Goal: Task Accomplishment & Management: Use online tool/utility

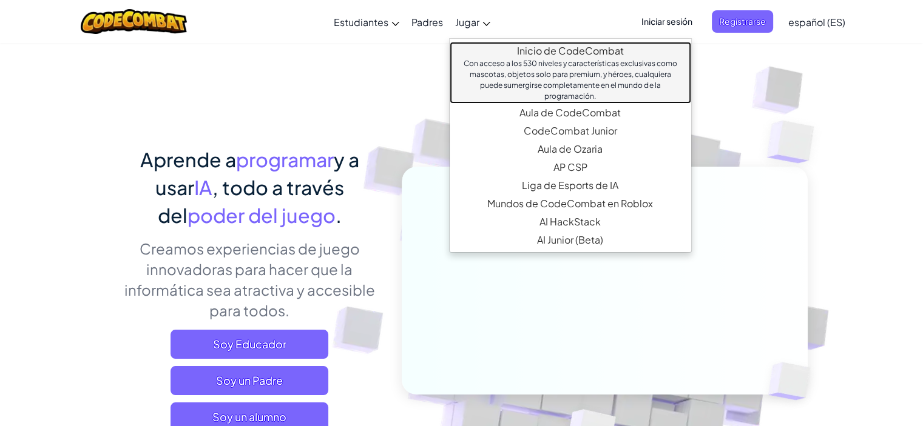
click at [563, 48] on link "Inicio de CodeCombat Con acceso a los 530 niveles y características exclusivas …" at bounding box center [569, 73] width 241 height 62
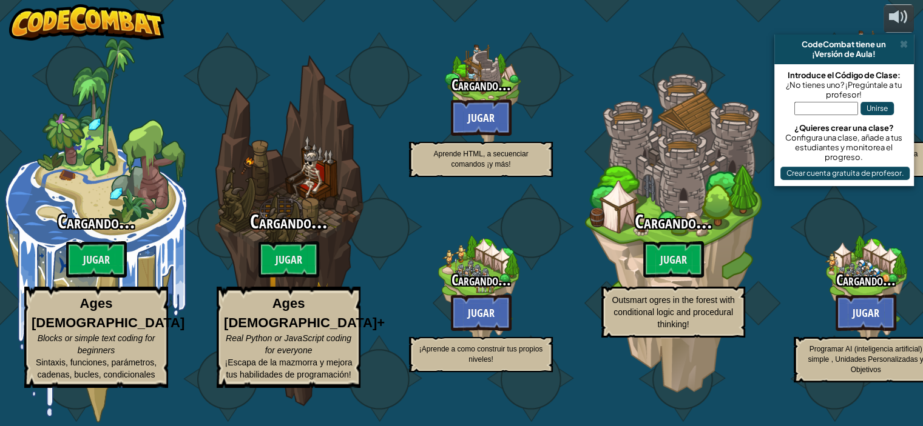
select select "es-ES"
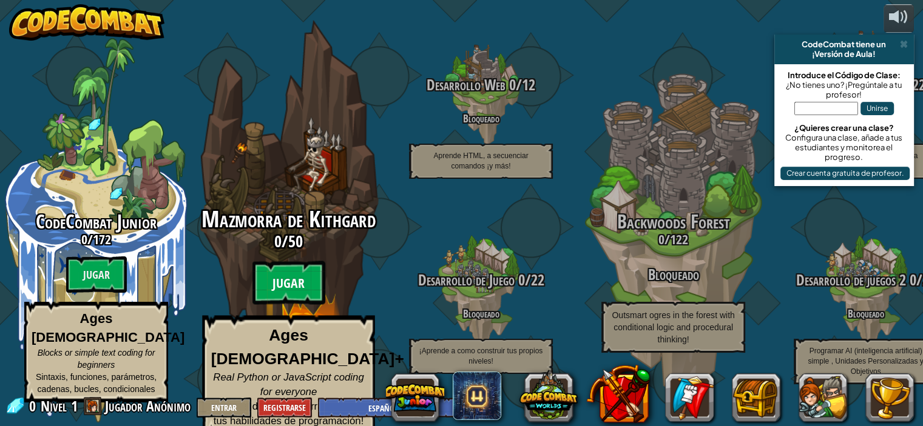
click at [294, 282] on btn "Jugar" at bounding box center [288, 283] width 73 height 44
select select "es-ES"
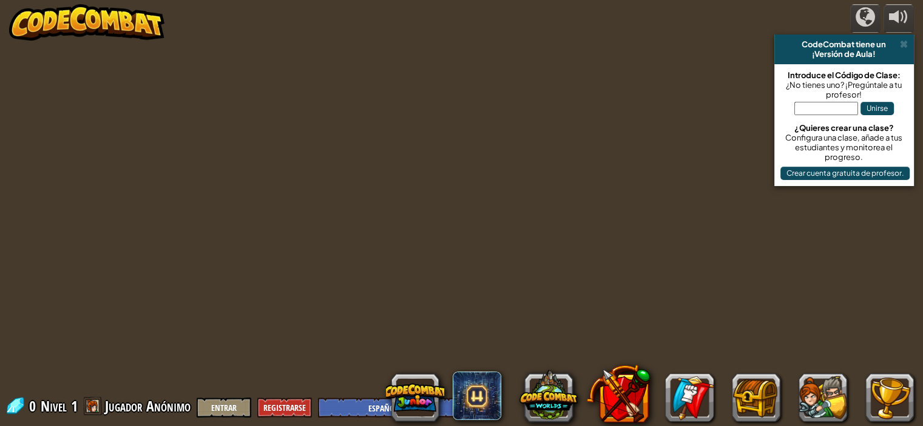
select select "es-ES"
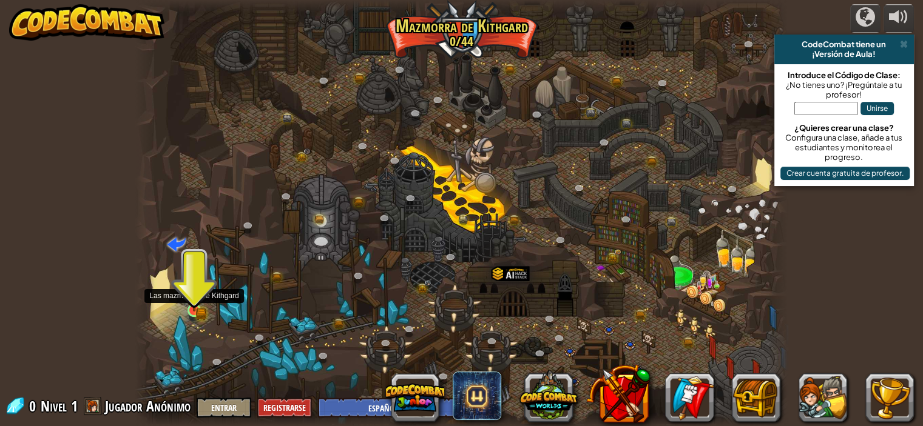
click at [195, 308] on img at bounding box center [194, 294] width 16 height 35
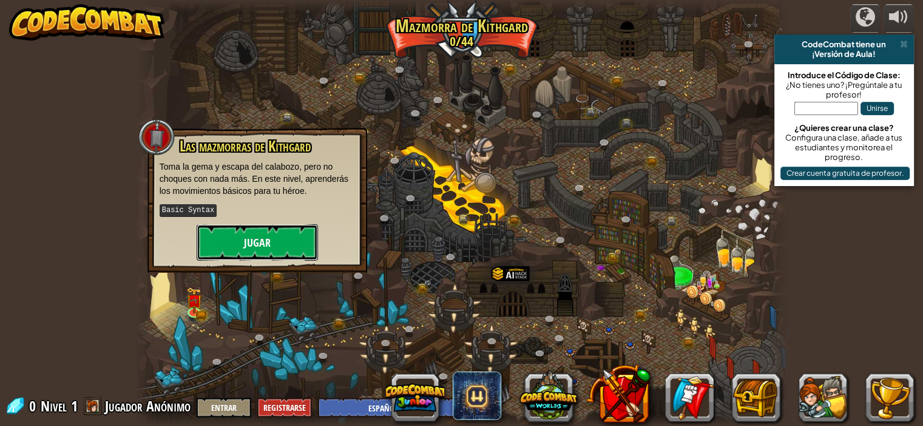
click at [273, 241] on button "Jugar" at bounding box center [257, 242] width 121 height 36
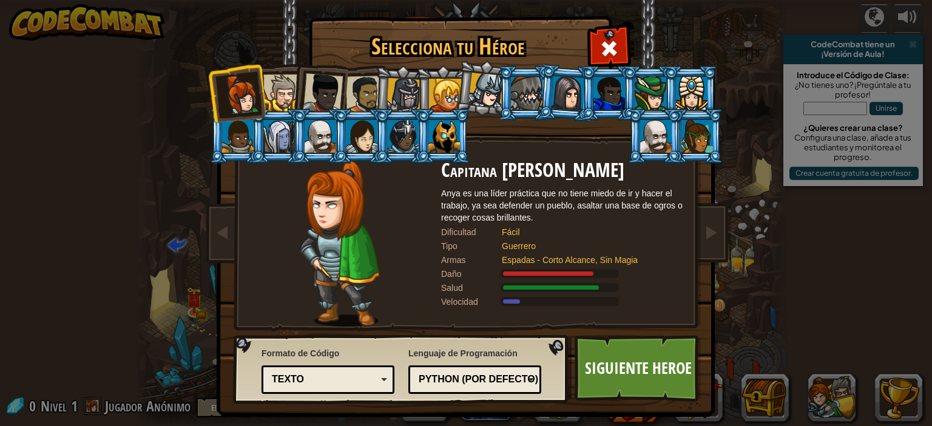
click at [366, 88] on div at bounding box center [365, 95] width 38 height 38
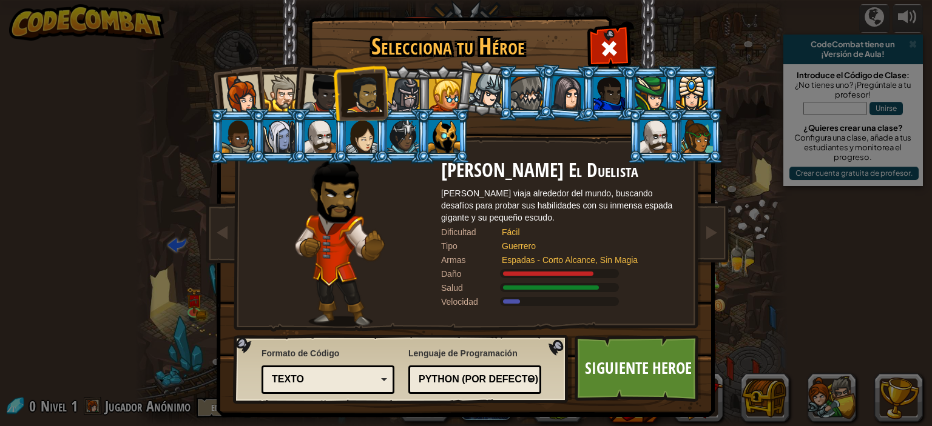
click at [305, 379] on div "Texto" at bounding box center [324, 380] width 105 height 14
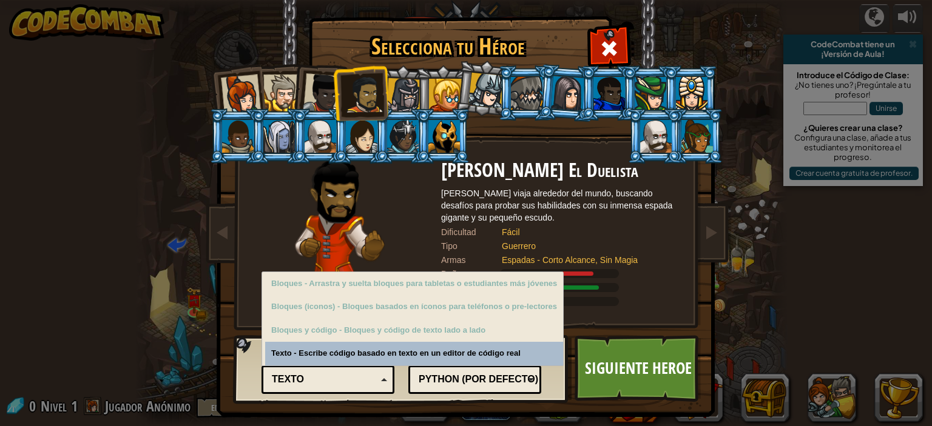
click at [347, 375] on div "Texto" at bounding box center [324, 380] width 105 height 14
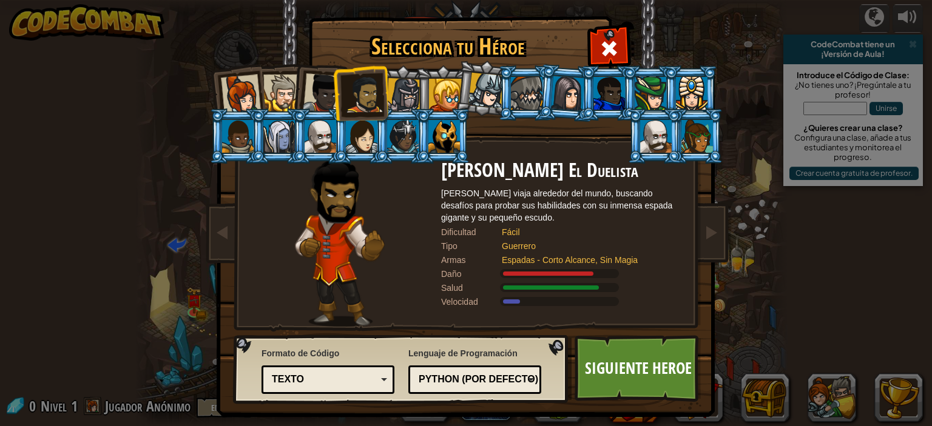
click at [294, 375] on div "Texto" at bounding box center [324, 380] width 105 height 14
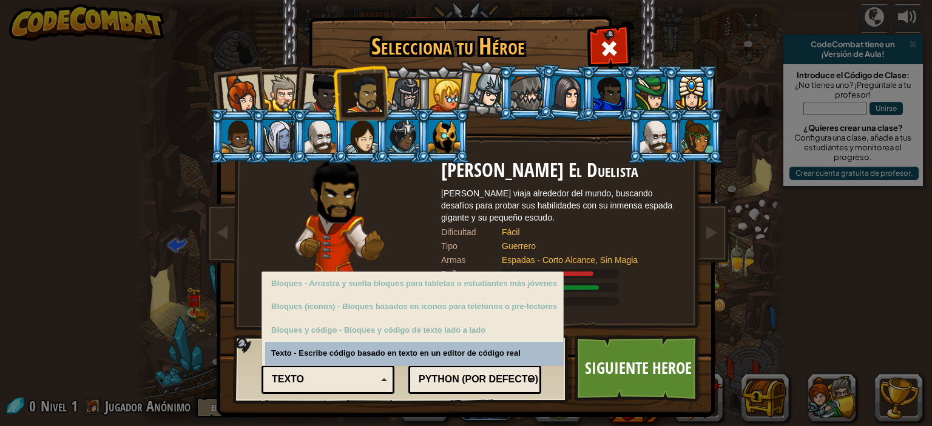
click at [332, 376] on div "Texto" at bounding box center [324, 380] width 105 height 14
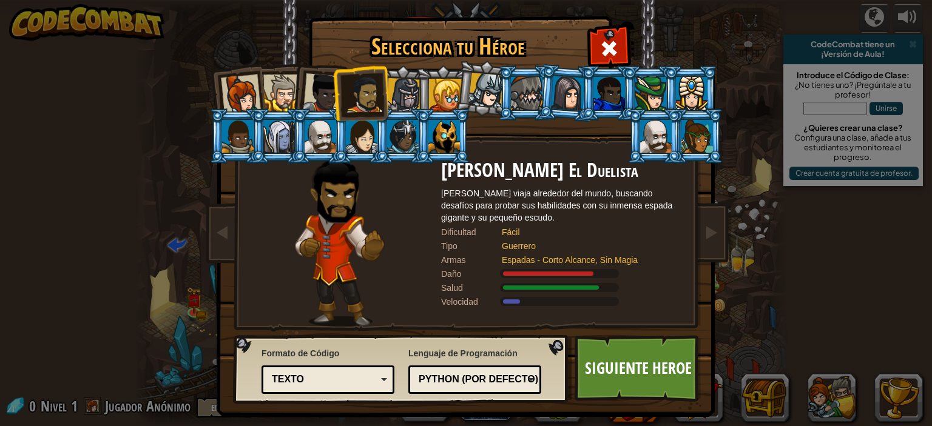
click at [341, 377] on div "Texto" at bounding box center [324, 380] width 105 height 14
click at [379, 357] on div "Formato de Código Texto Bloques y código Bloques Bloques (iconos) Texto Bloques…" at bounding box center [327, 371] width 133 height 53
click at [620, 369] on link "Siguiente Heroe" at bounding box center [637, 368] width 127 height 67
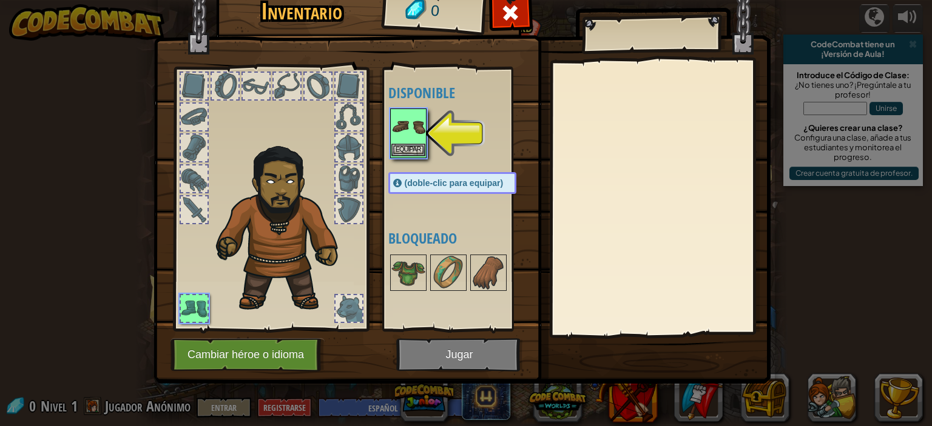
click at [416, 143] on img at bounding box center [408, 127] width 34 height 34
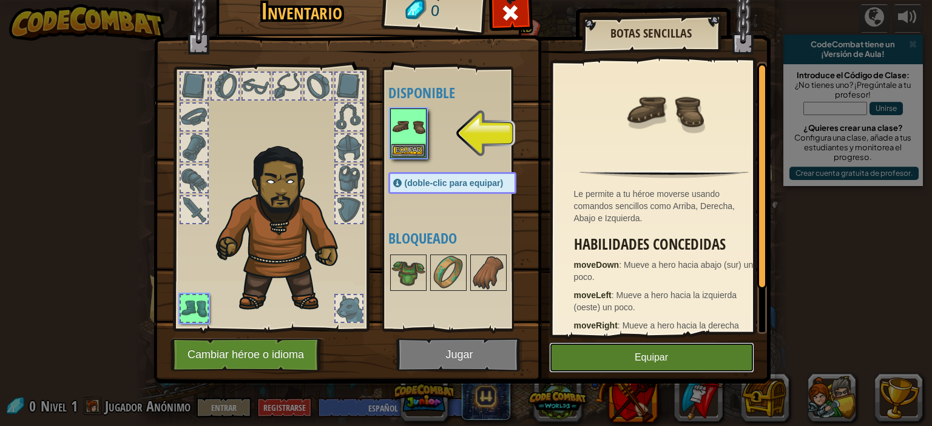
click at [616, 355] on button "Equipar" at bounding box center [651, 358] width 205 height 30
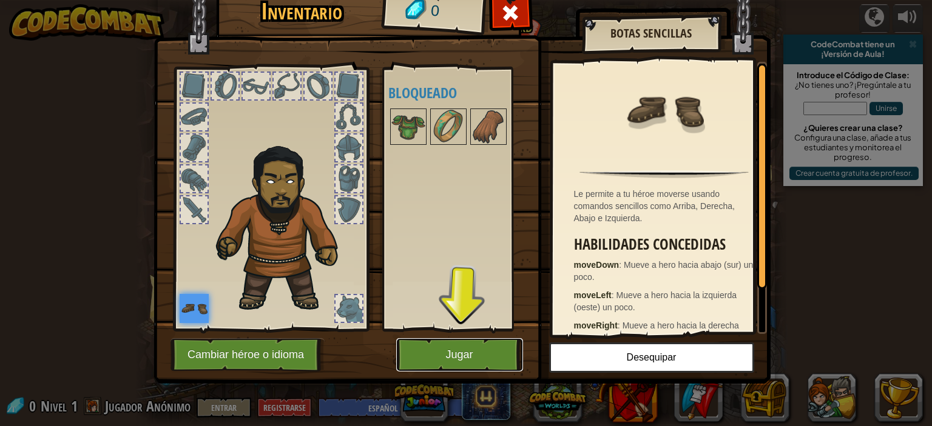
click at [463, 366] on button "Jugar" at bounding box center [459, 354] width 127 height 33
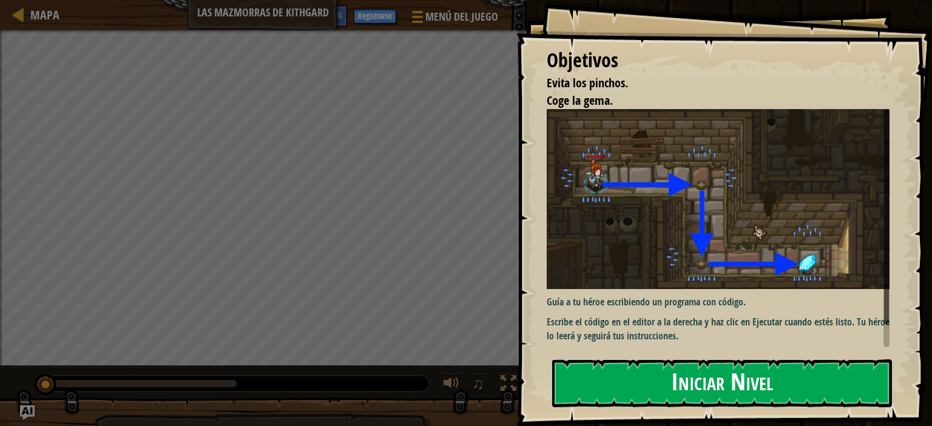
click at [699, 391] on button "Iniciar Nivel" at bounding box center [722, 384] width 340 height 48
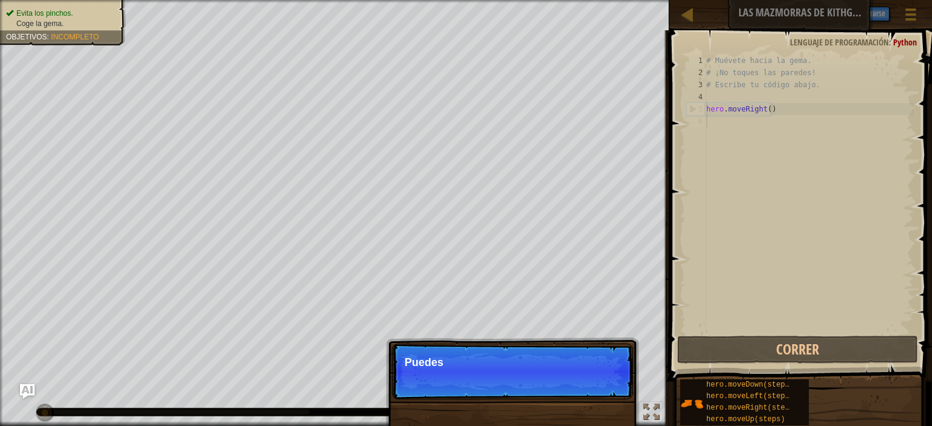
click at [545, 380] on p "Saltar (esc) Continuar Puedes" at bounding box center [512, 372] width 241 height 56
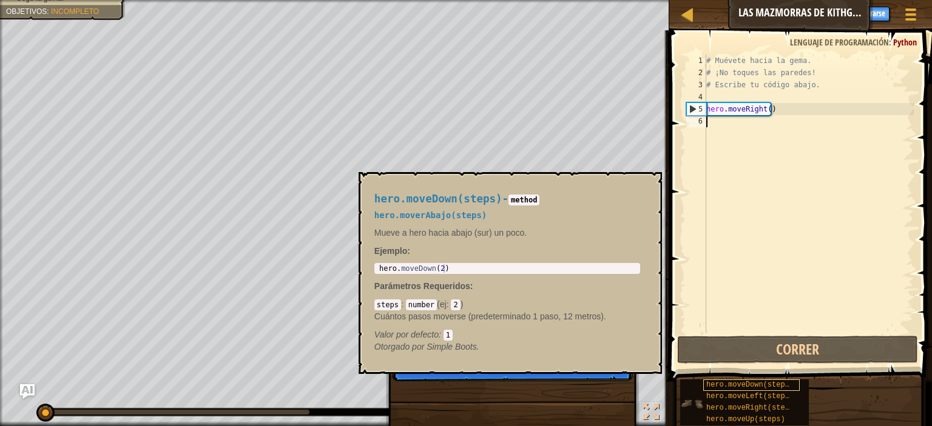
scroll to position [5, 0]
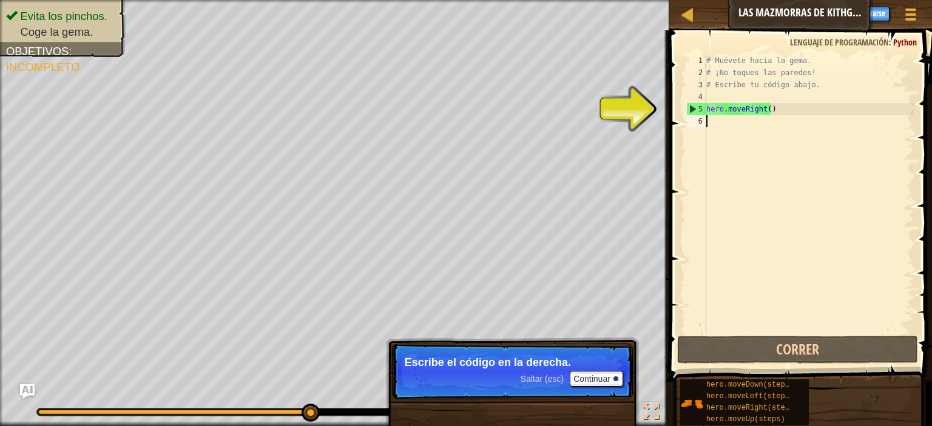
click at [694, 108] on div "5" at bounding box center [696, 109] width 19 height 12
click at [691, 109] on div "5" at bounding box center [696, 109] width 19 height 12
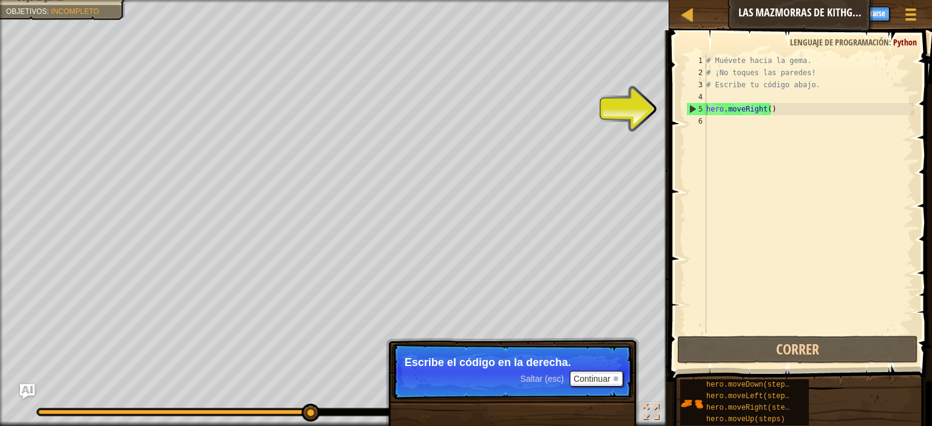
click at [548, 377] on span "Saltar (esc)" at bounding box center [542, 379] width 44 height 10
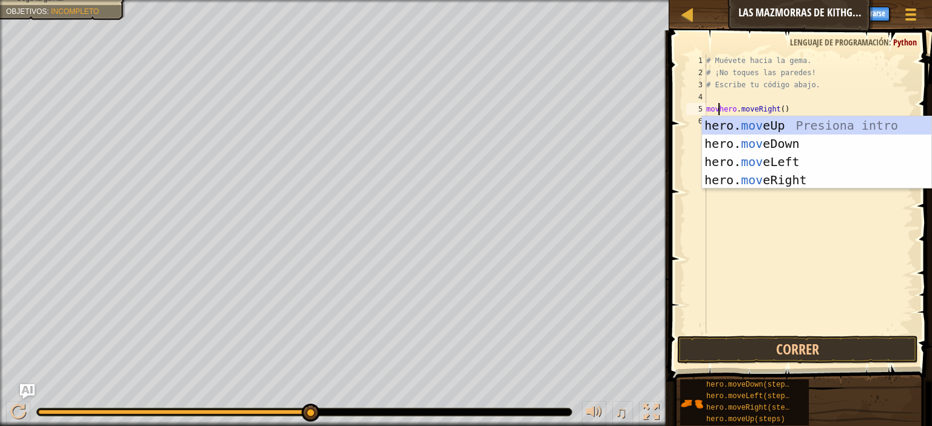
scroll to position [5, 1]
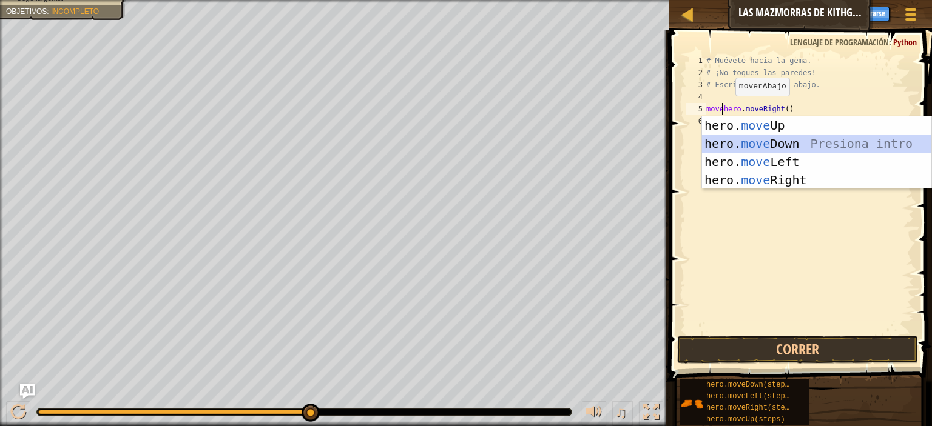
click at [776, 141] on div "hero. move Up Presiona intro hero. move Down Presiona intro hero. move Left Pre…" at bounding box center [816, 170] width 229 height 109
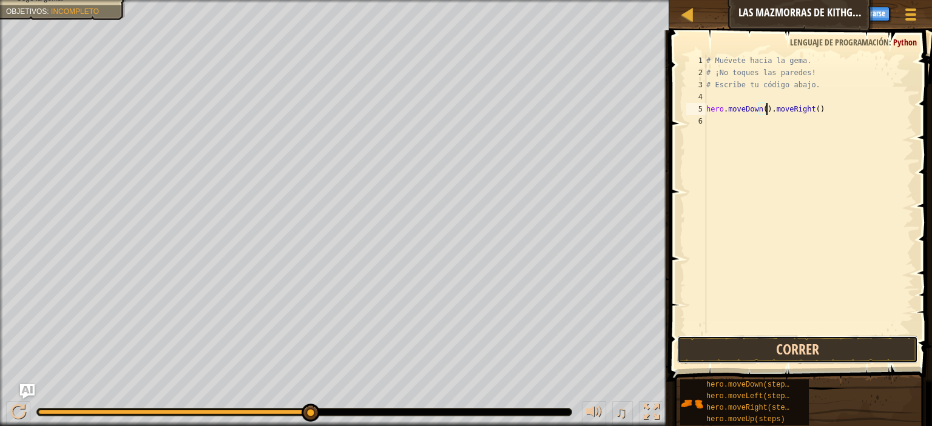
click at [818, 351] on button "Correr" at bounding box center [797, 350] width 241 height 28
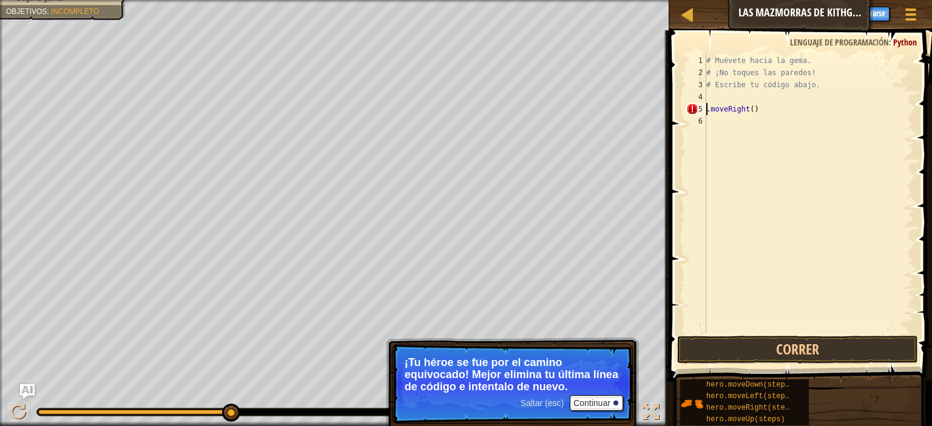
type textarea "moveRight()"
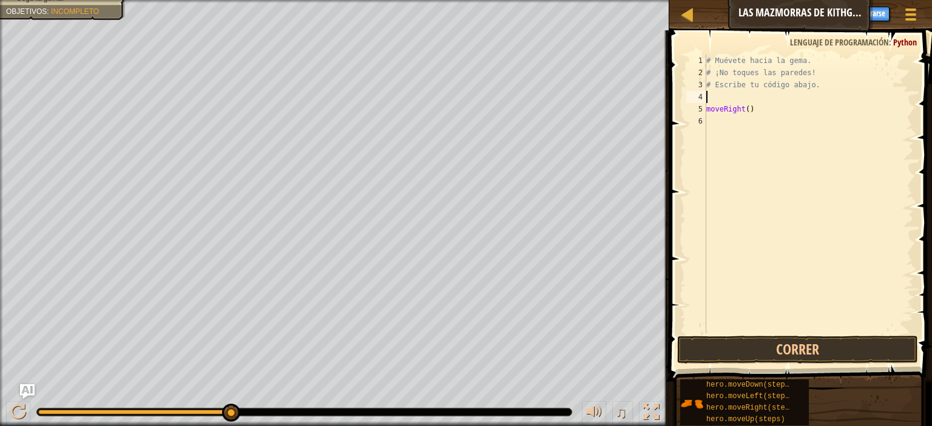
click at [756, 101] on div "# Muévete hacia la gema. # ¡No toques las paredes! # Escribe tu código abajo. m…" at bounding box center [809, 206] width 210 height 303
click at [776, 118] on div "# Muévete hacia la gema. # ¡No toques las paredes! # Escribe tu código abajo. m…" at bounding box center [809, 206] width 210 height 303
click at [742, 108] on div "# Muévete hacia la gema. # ¡No toques las paredes! # Escribe tu código abajo. m…" at bounding box center [809, 206] width 210 height 303
click at [746, 109] on div "# Muévete hacia la gema. # ¡No toques las paredes! # Escribe tu código abajo. m…" at bounding box center [809, 206] width 210 height 303
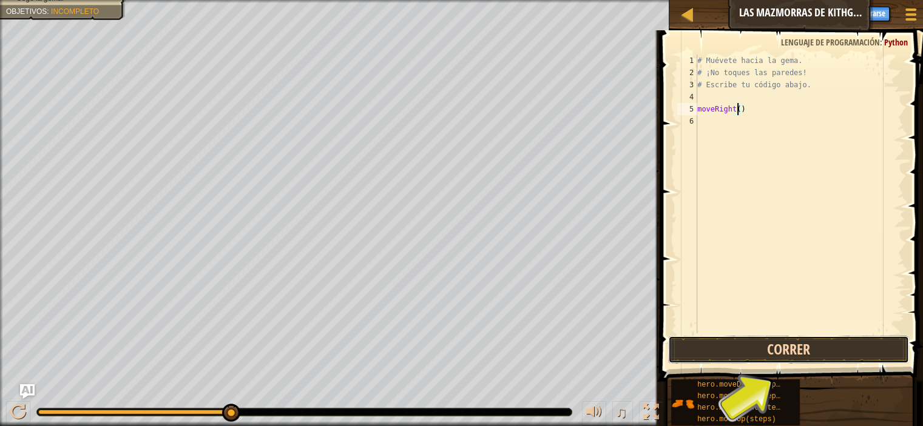
click at [801, 350] on button "Correr" at bounding box center [788, 350] width 241 height 28
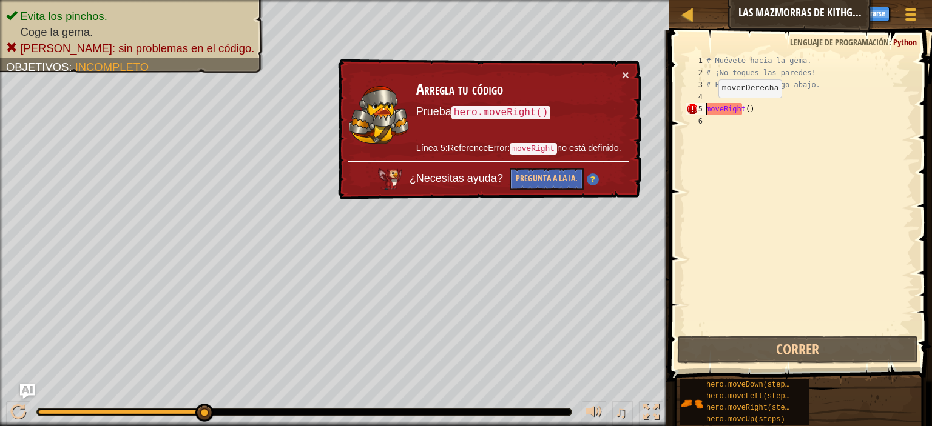
drag, startPoint x: 707, startPoint y: 109, endPoint x: 758, endPoint y: 129, distance: 54.0
click at [708, 109] on div "# Muévete hacia la gema. # ¡No toques las paredes! # Escribe tu código abajo. m…" at bounding box center [809, 206] width 210 height 303
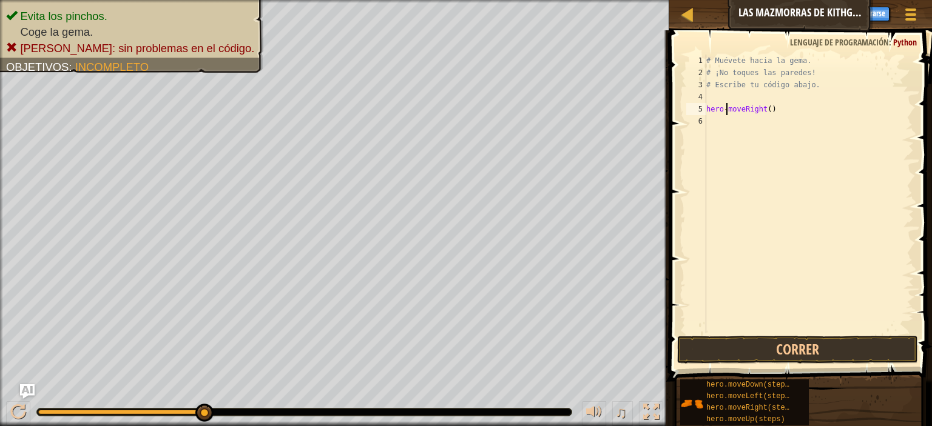
scroll to position [5, 1]
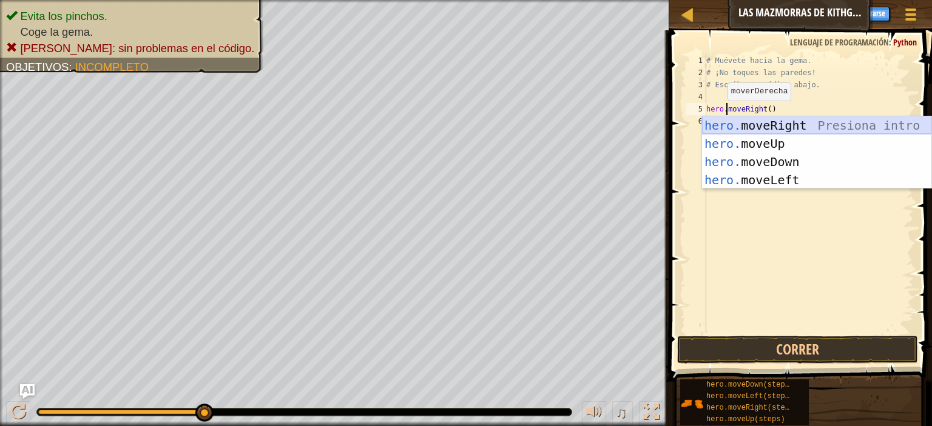
drag, startPoint x: 786, startPoint y: 126, endPoint x: 772, endPoint y: 106, distance: 23.9
click at [786, 126] on div "hero. moveRight Presiona intro hero. moveUp Presiona intro hero. moveDown Presi…" at bounding box center [816, 170] width 229 height 109
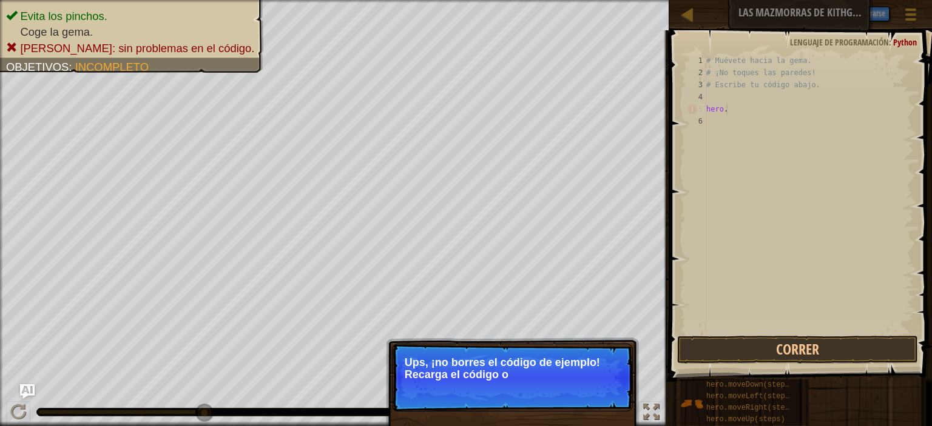
type textarea "hero."
click at [593, 358] on p "Ups, ¡no borres el código de ejemplo! Recarga el código original." at bounding box center [512, 369] width 215 height 24
click at [599, 388] on button "↻ Reload" at bounding box center [596, 390] width 54 height 18
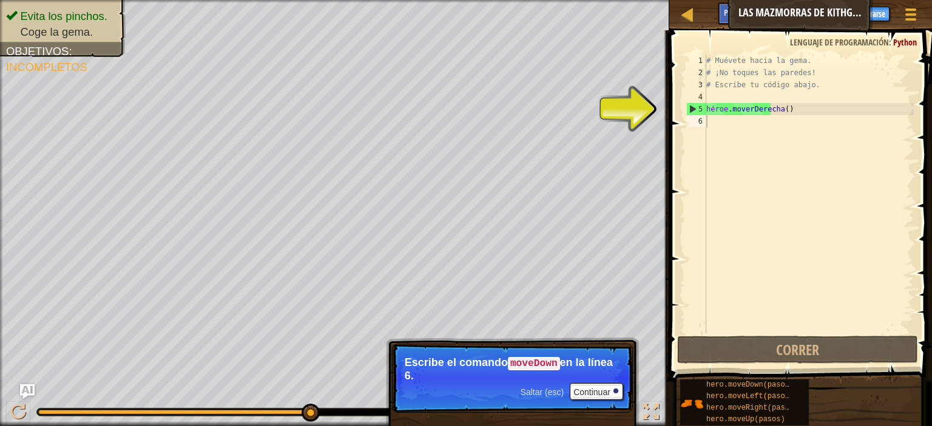
type textarea "hero.moveRight()"
click at [796, 111] on div "# Muévete hacia la gema. # ¡No toques las paredes! # Escribe tu código abajo. h…" at bounding box center [809, 206] width 210 height 303
drag, startPoint x: 820, startPoint y: 107, endPoint x: 835, endPoint y: 109, distance: 14.7
click at [821, 107] on div "# Muévete hacia la gema. # ¡No toques las paredes! # Escribe tu código abajo. h…" at bounding box center [809, 206] width 210 height 303
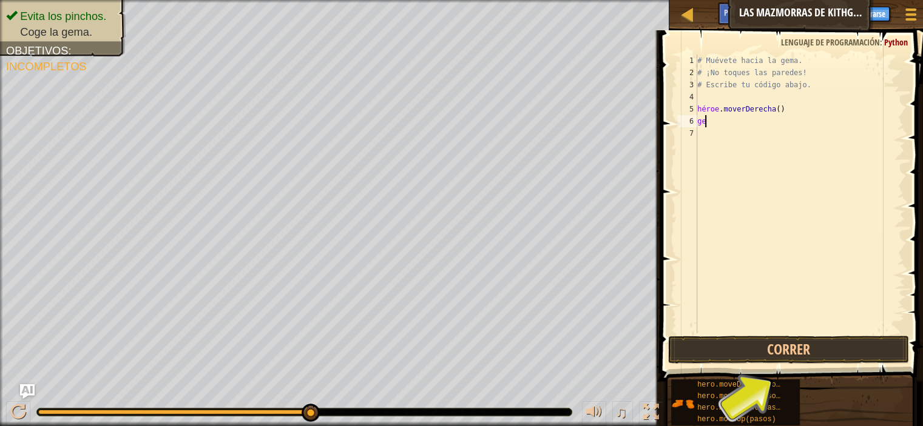
type textarea "g"
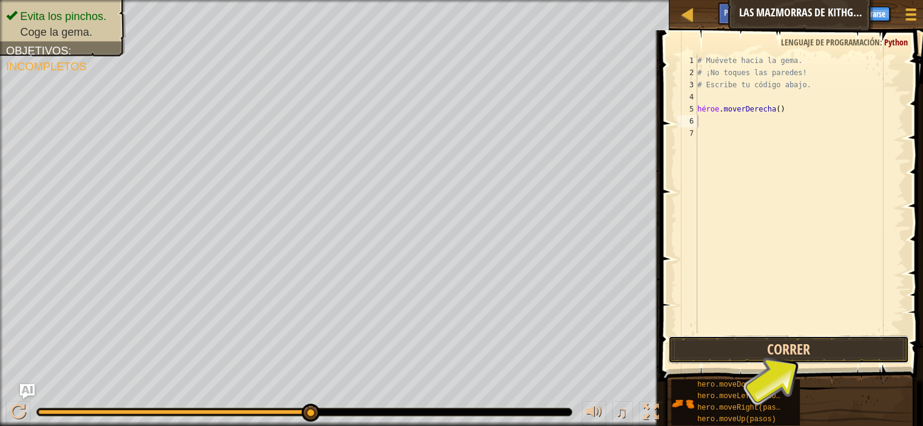
click at [802, 348] on button "Correr" at bounding box center [788, 350] width 241 height 28
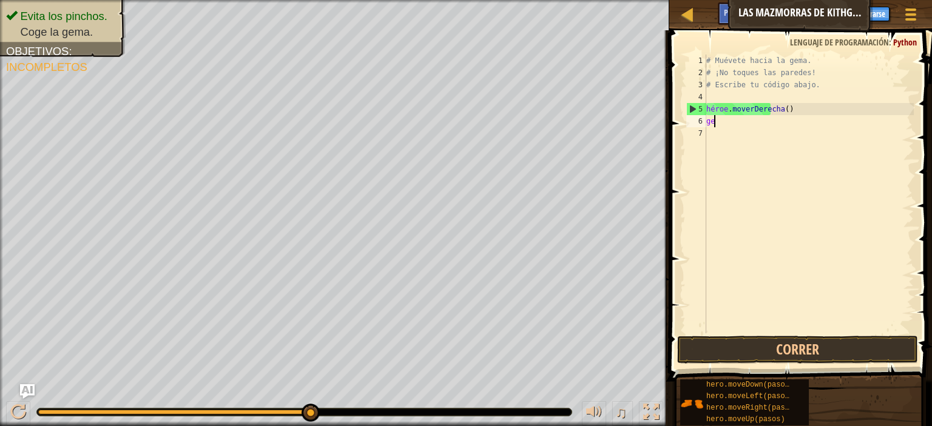
type textarea "g"
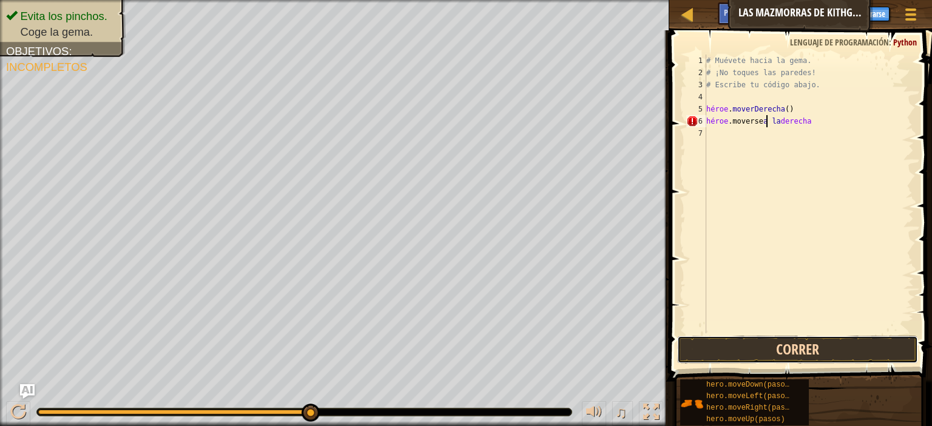
click at [838, 346] on button "Correr" at bounding box center [797, 350] width 241 height 28
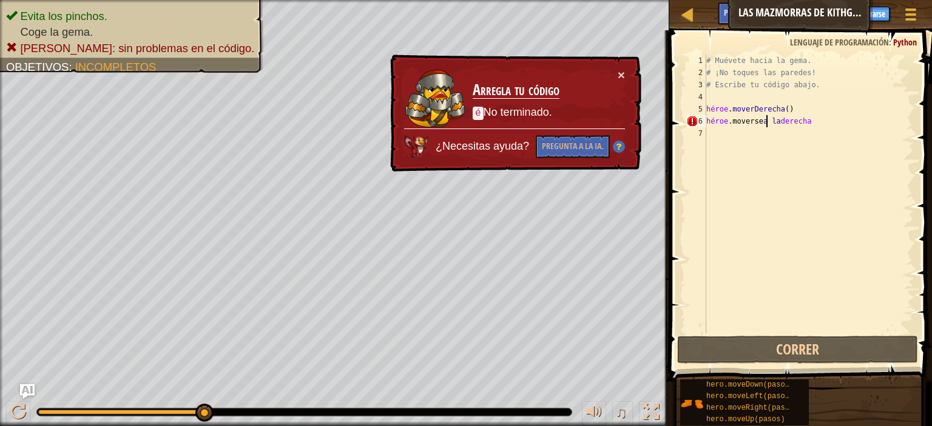
drag, startPoint x: 793, startPoint y: 109, endPoint x: 811, endPoint y: 109, distance: 17.6
click at [795, 109] on div "# Muévete hacia la gema. # ¡No toques las paredes! # Escribe tu código abajo. h…" at bounding box center [809, 206] width 210 height 303
click at [829, 107] on div "# Muévete hacia la gema. # ¡No toques las paredes! # Escribe tu código abajo. h…" at bounding box center [809, 206] width 210 height 303
click at [844, 109] on div "# Muévete hacia la gema. # ¡No toques las paredes! # Escribe tu código abajo. h…" at bounding box center [809, 206] width 210 height 303
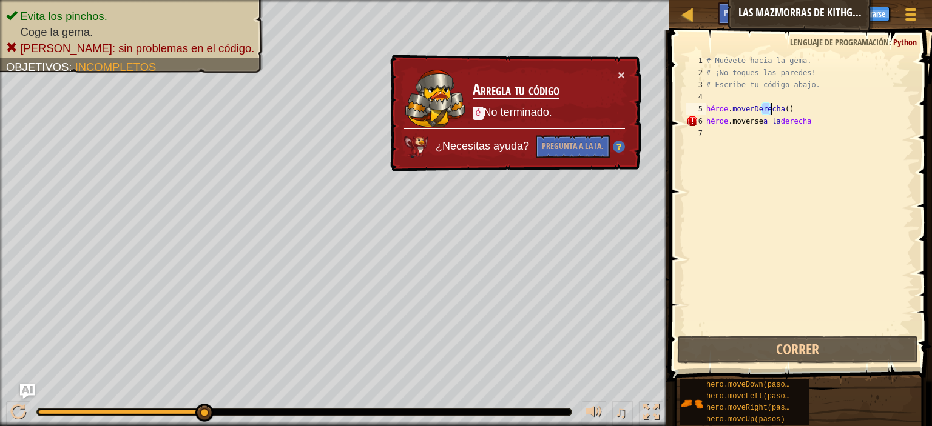
click at [839, 117] on div "# Muévete hacia la gema. # ¡No toques las paredes! # Escribe tu código abajo. h…" at bounding box center [809, 206] width 210 height 303
type textarea "héroe.moveright"
click at [857, 121] on div "# Muévete hacia la gema. # ¡No toques las paredes! # Escribe tu código abajo. h…" at bounding box center [809, 206] width 210 height 303
click at [586, 147] on font "Pregunta a la IA." at bounding box center [573, 146] width 62 height 12
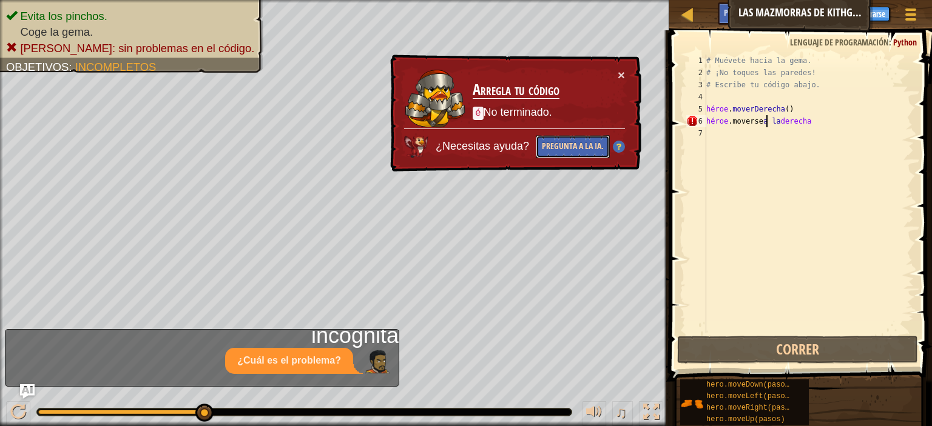
click at [596, 138] on button "Pregunta a la IA." at bounding box center [573, 147] width 74 height 24
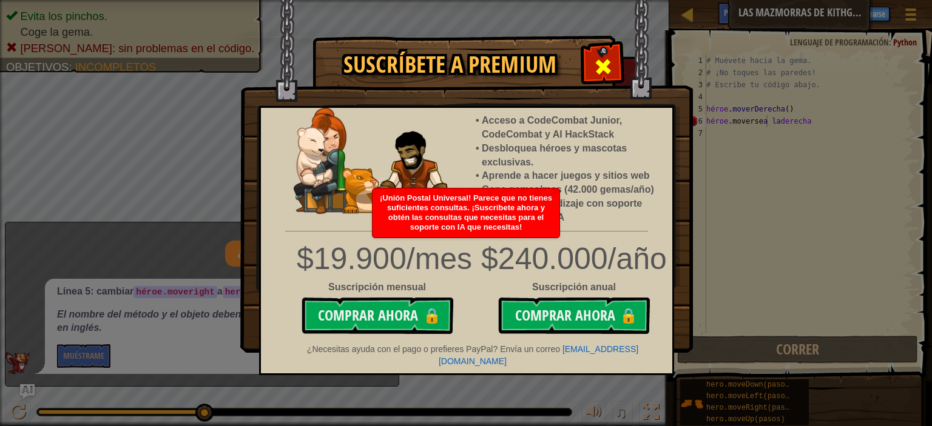
click at [604, 60] on span at bounding box center [602, 66] width 19 height 19
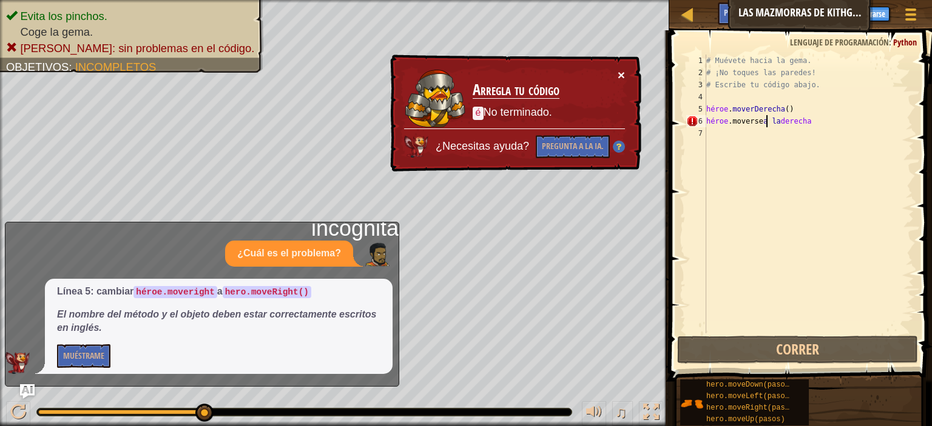
click at [622, 73] on font "×" at bounding box center [620, 75] width 7 height 14
